Goal: Find specific page/section: Find specific page/section

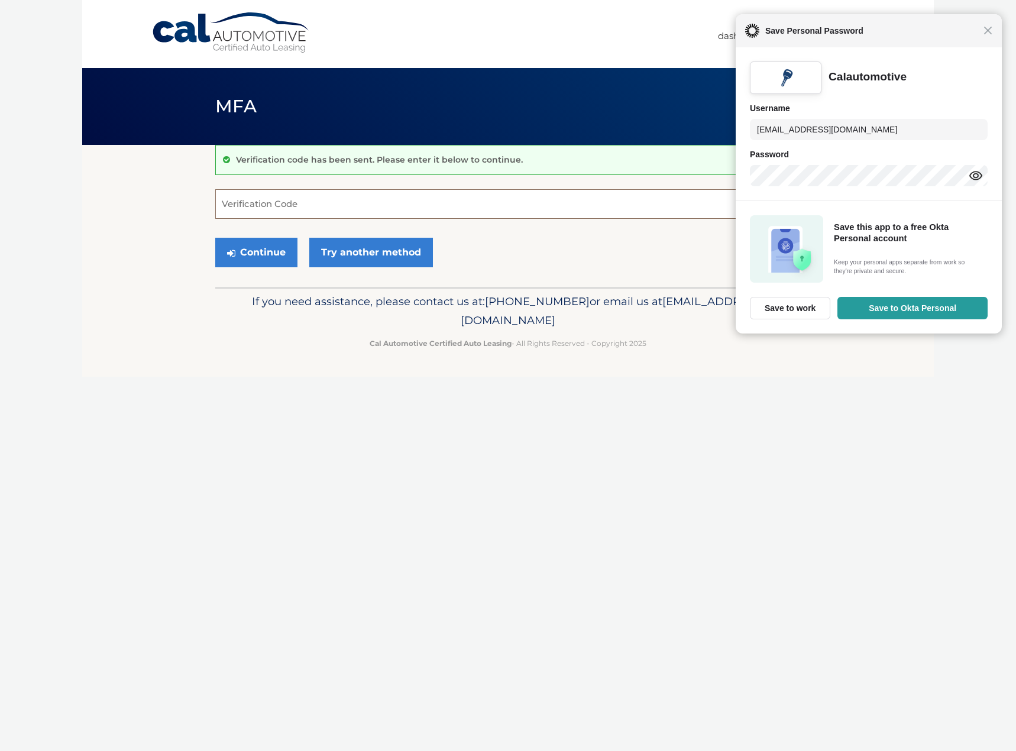
click at [377, 194] on input "Verification Code" at bounding box center [507, 204] width 585 height 30
type input "569133"
click at [215, 238] on button "Continue" at bounding box center [256, 253] width 82 height 30
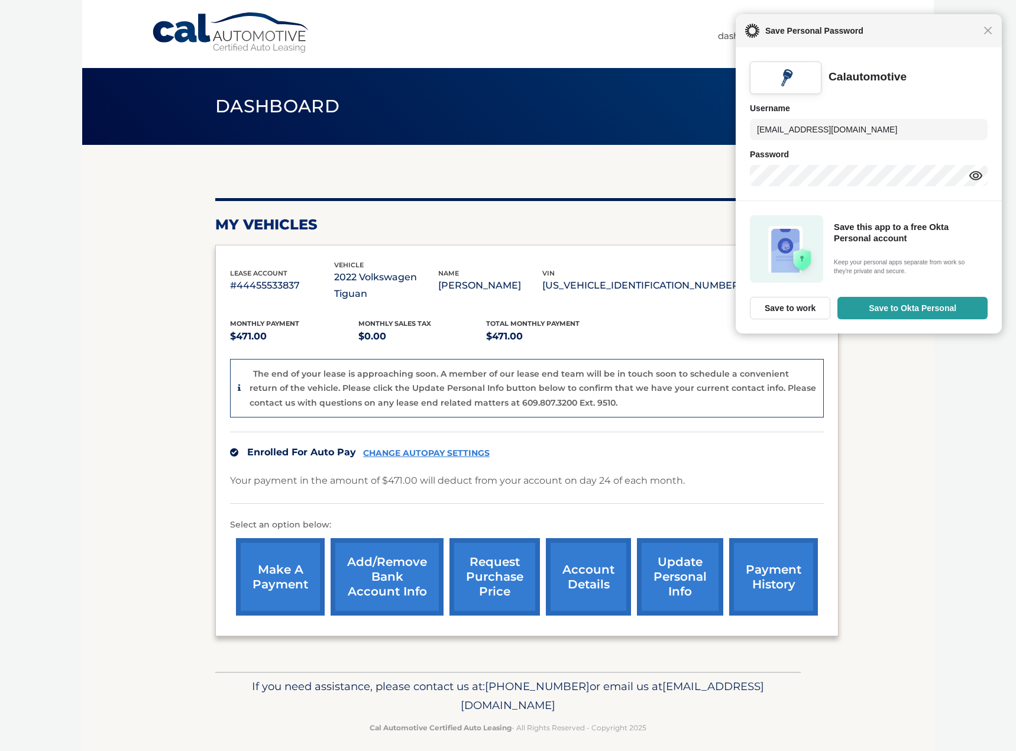
click at [834, 466] on div "lease account #44455533837 vehicle 2022 Volkswagen Tiguan name RYAN MACKAY vin …" at bounding box center [526, 441] width 623 height 392
click at [989, 34] on span "Close" at bounding box center [987, 30] width 9 height 9
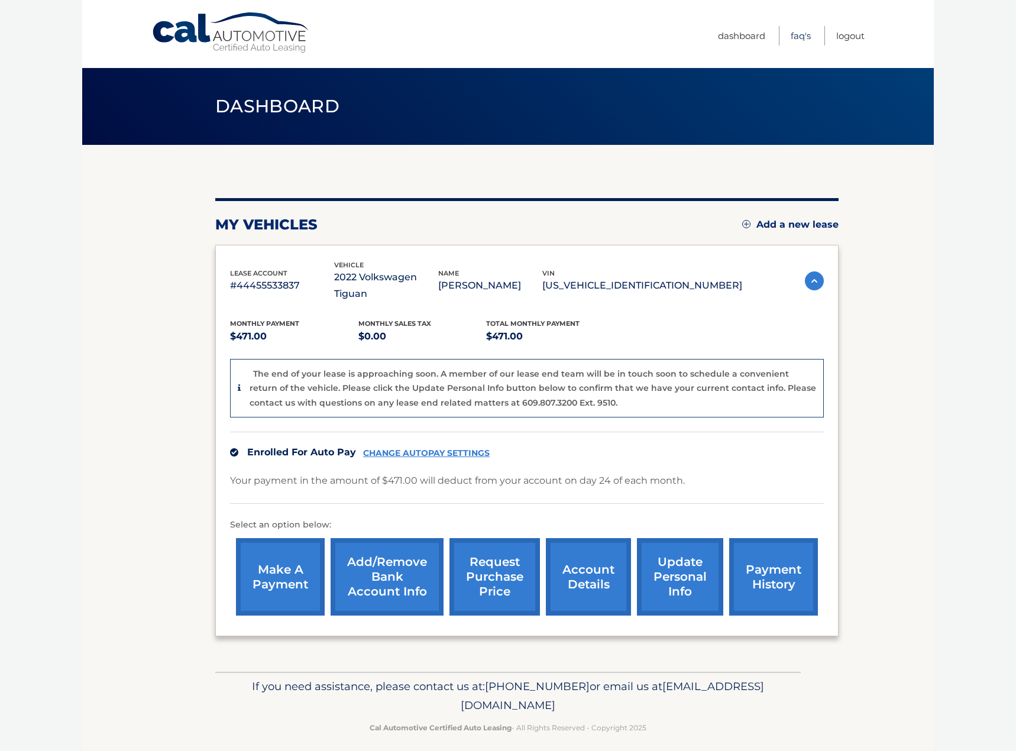
click at [806, 36] on link "FAQ's" at bounding box center [800, 36] width 20 height 20
